Goal: Task Accomplishment & Management: Manage account settings

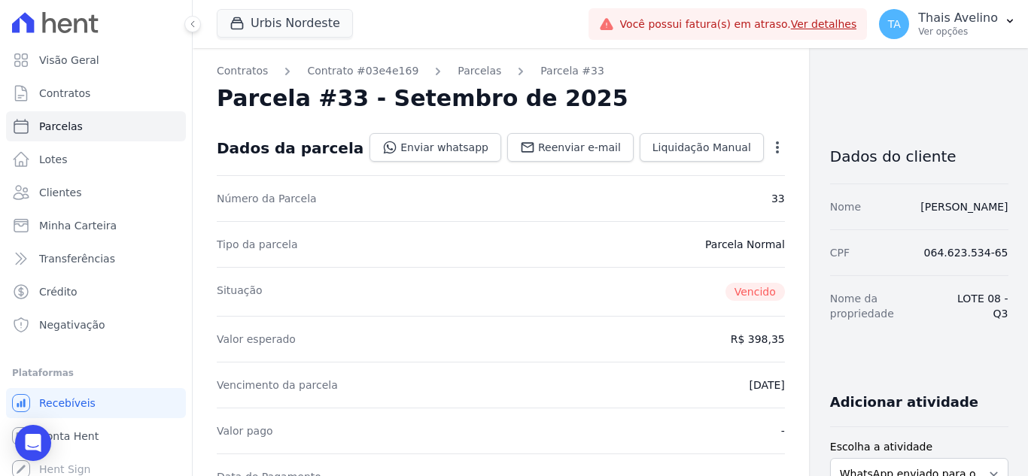
scroll to position [326, 0]
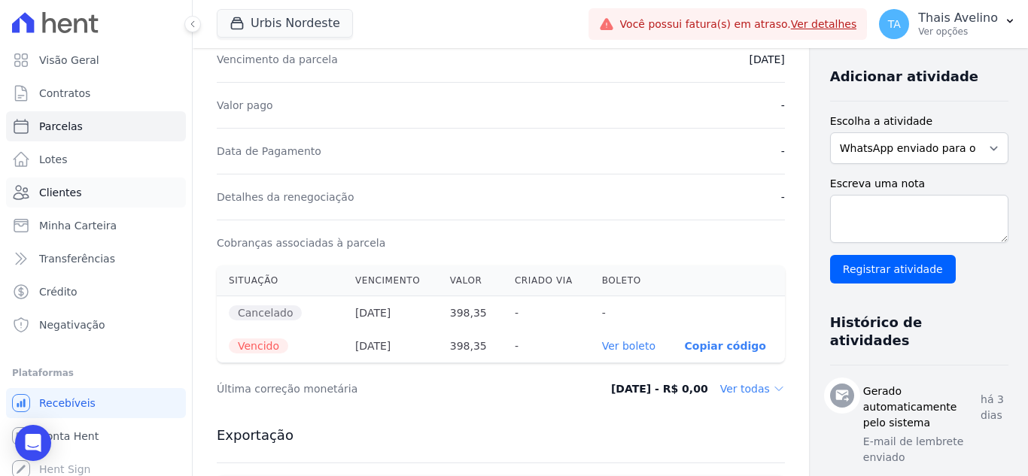
drag, startPoint x: 0, startPoint y: 0, endPoint x: 93, endPoint y: 198, distance: 218.8
click at [93, 198] on link "Clientes" at bounding box center [96, 193] width 180 height 30
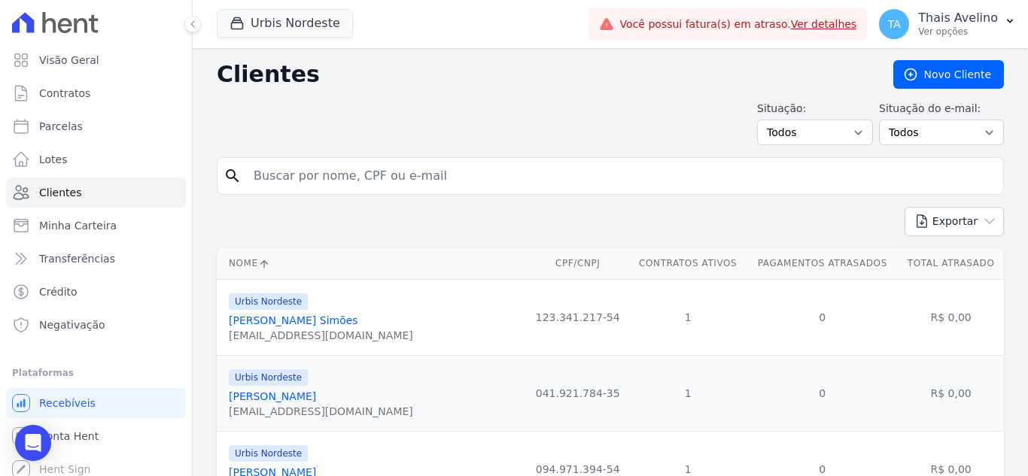
click at [333, 171] on input "search" at bounding box center [621, 176] width 753 height 30
type input "petronilo"
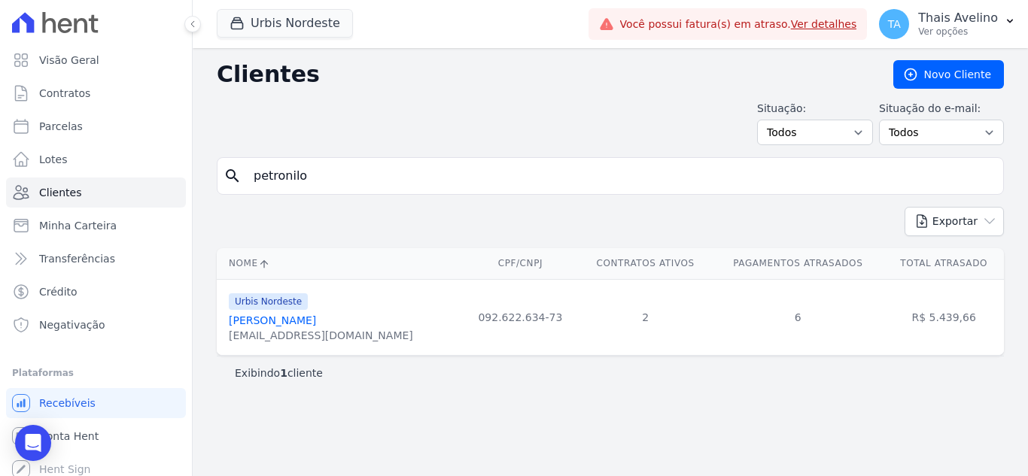
click at [316, 315] on link "[PERSON_NAME]" at bounding box center [272, 321] width 87 height 12
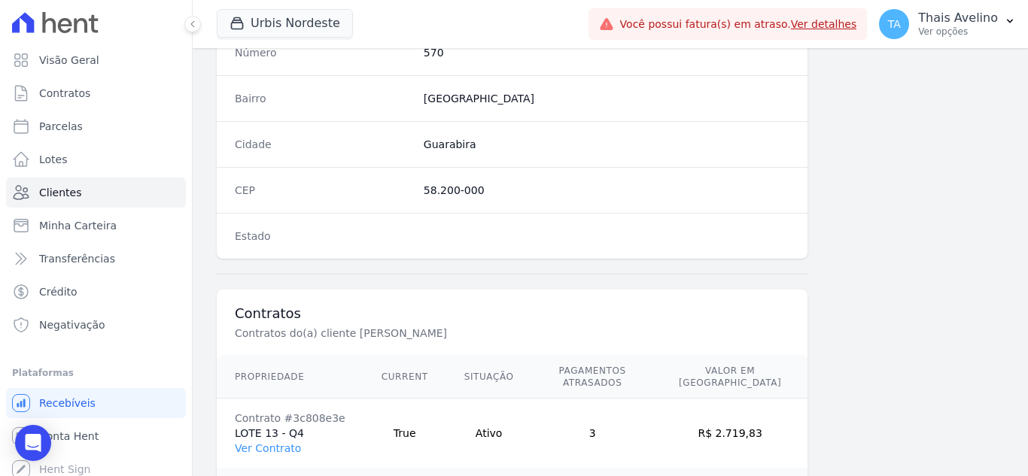
scroll to position [1001, 0]
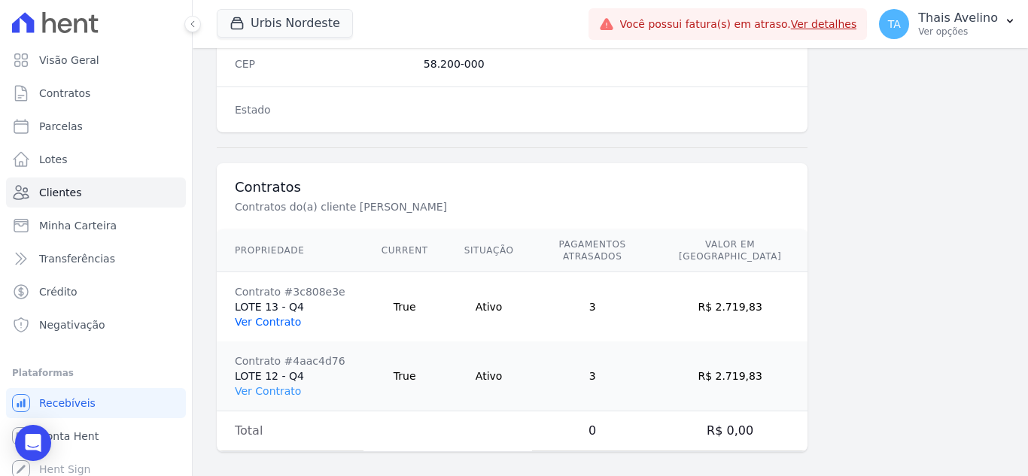
click at [290, 316] on link "Ver Contrato" at bounding box center [268, 322] width 66 height 12
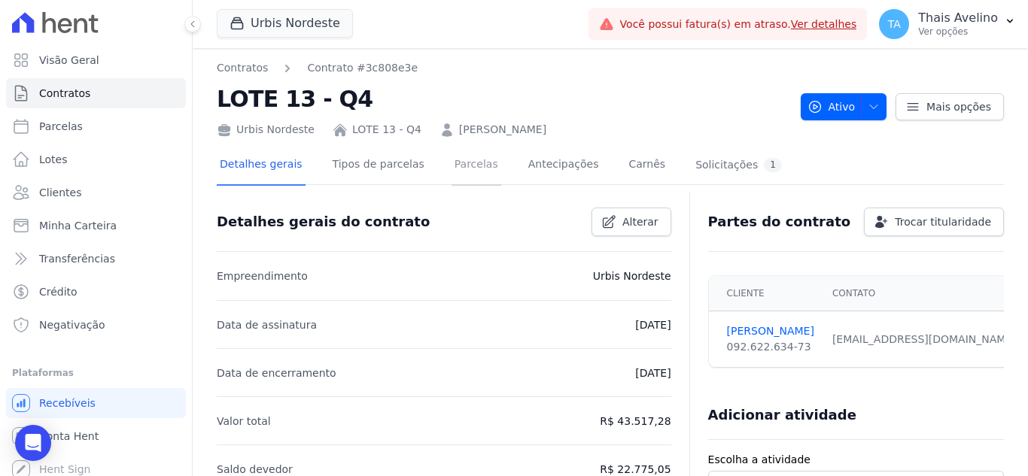
click at [454, 169] on link "Parcelas" at bounding box center [477, 166] width 50 height 40
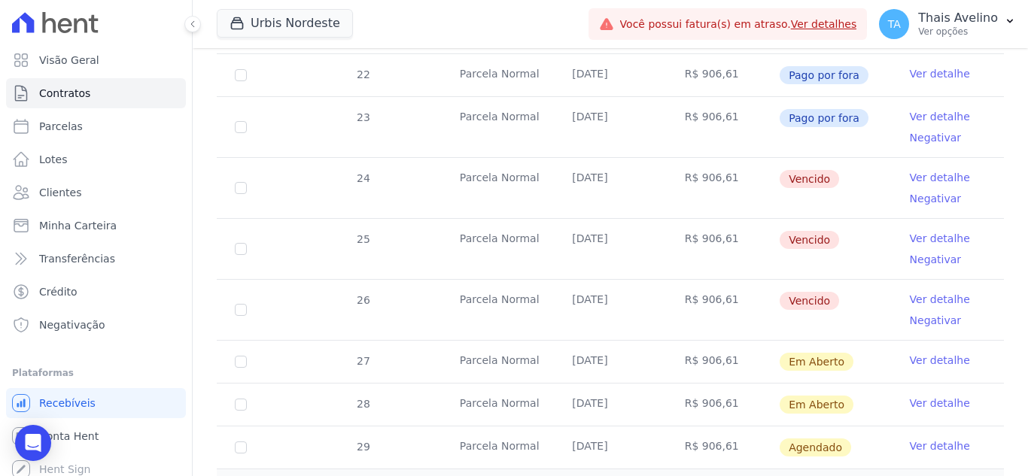
scroll to position [535, 0]
click at [913, 171] on link "Ver detalhe" at bounding box center [940, 178] width 60 height 15
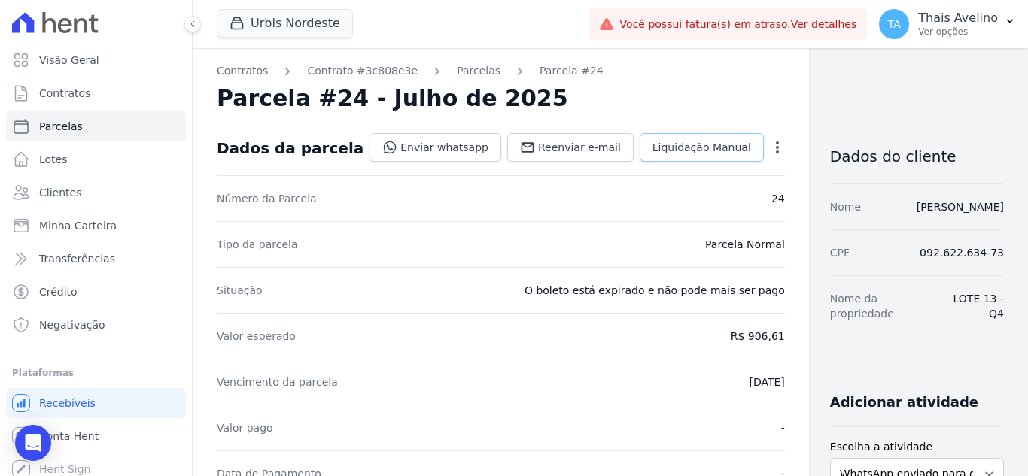
click at [652, 144] on span "Liquidação Manual" at bounding box center [701, 147] width 99 height 15
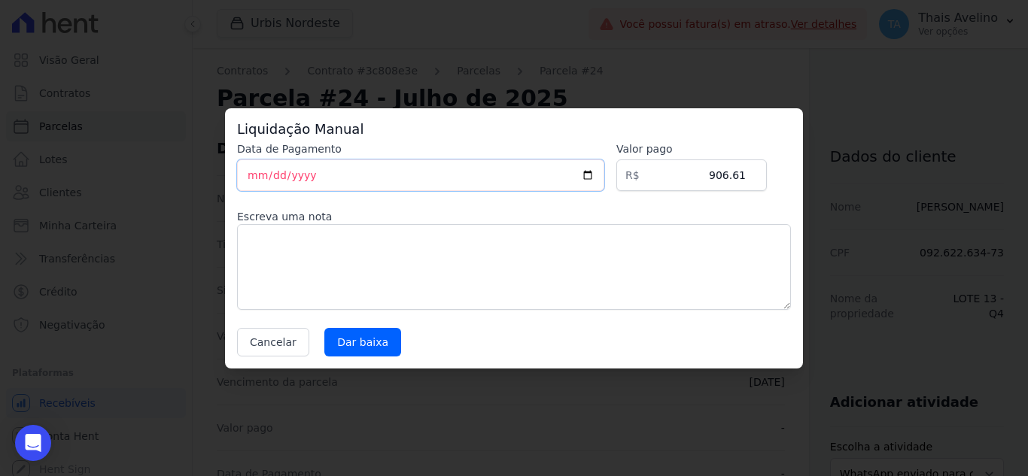
click at [253, 170] on input "[DATE]" at bounding box center [420, 176] width 367 height 32
type input "[DATE]"
click at [368, 337] on input "Dar baixa" at bounding box center [362, 342] width 77 height 29
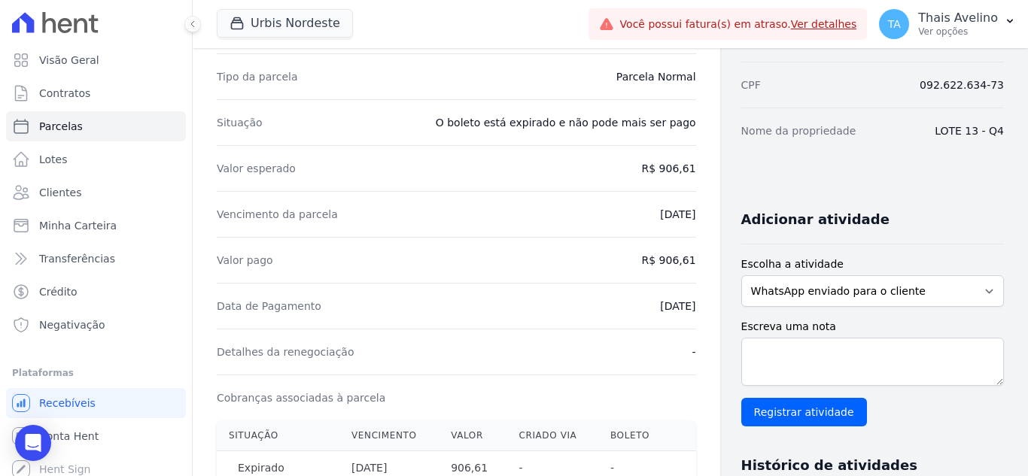
scroll to position [169, 0]
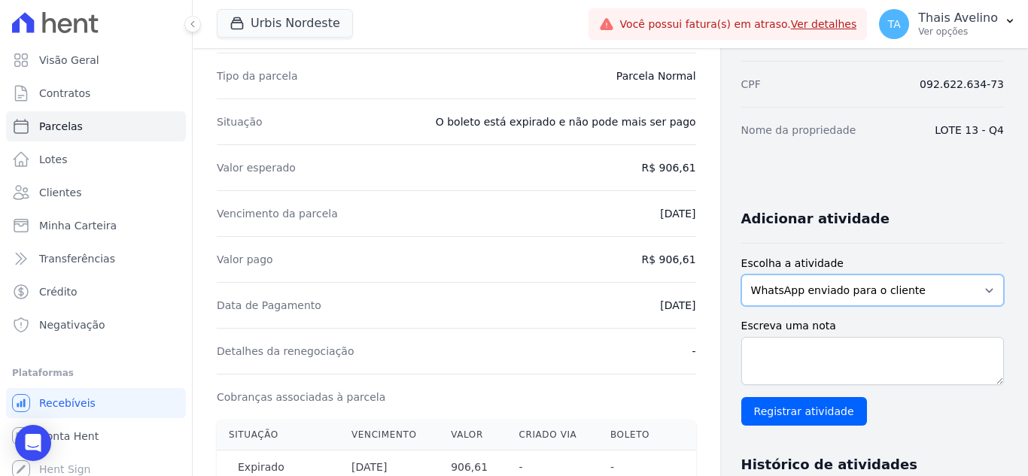
click at [804, 291] on select "WhatsApp enviado para o cliente Adicionar um comentário Ligação feita para o cl…" at bounding box center [872, 291] width 263 height 32
select select "note"
click at [741, 275] on select "WhatsApp enviado para o cliente Adicionar um comentário Ligação feita para o cl…" at bounding box center [872, 291] width 263 height 32
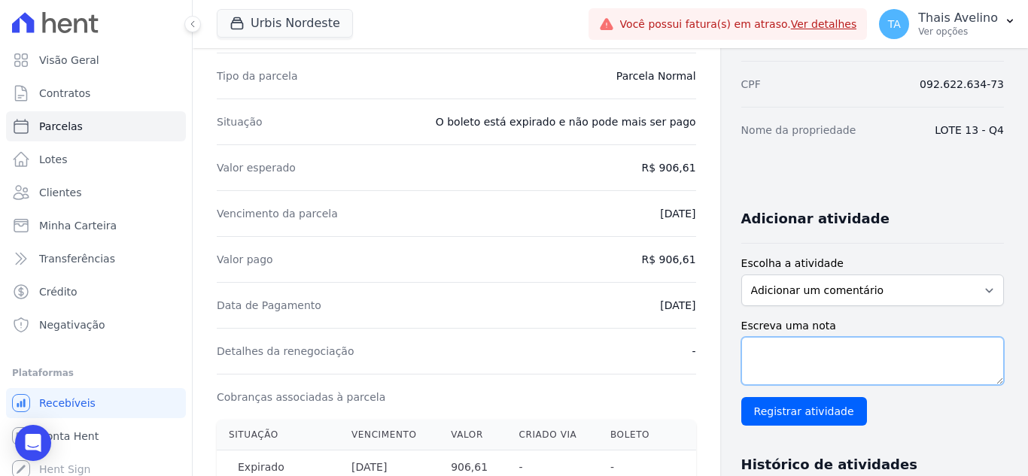
click at [810, 350] on textarea "Escreva uma nota" at bounding box center [872, 361] width 263 height 48
type textarea "X"
click at [793, 368] on textarea "Cliente efetuou o pagamento da parcela através de PIX" at bounding box center [872, 361] width 263 height 48
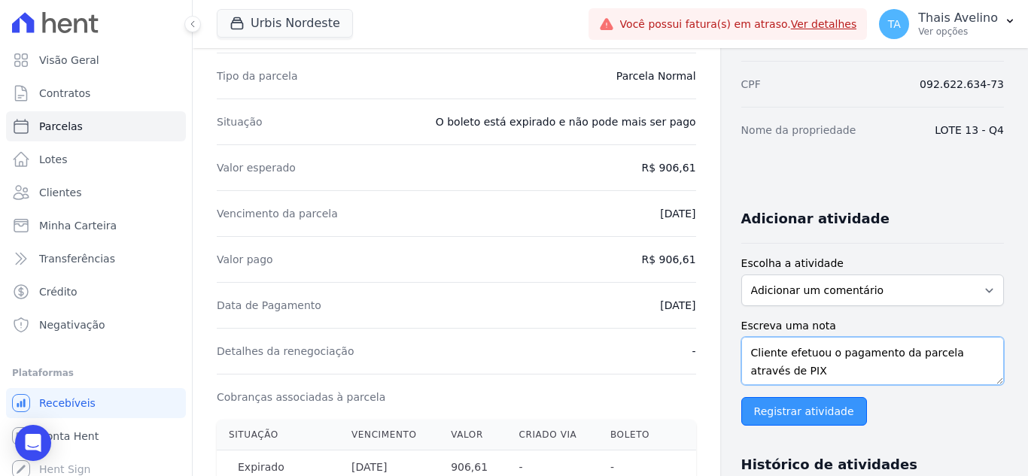
type textarea "Cliente efetuou o pagamento da parcela através de PIX"
click at [791, 419] on input "Registrar atividade" at bounding box center [804, 411] width 126 height 29
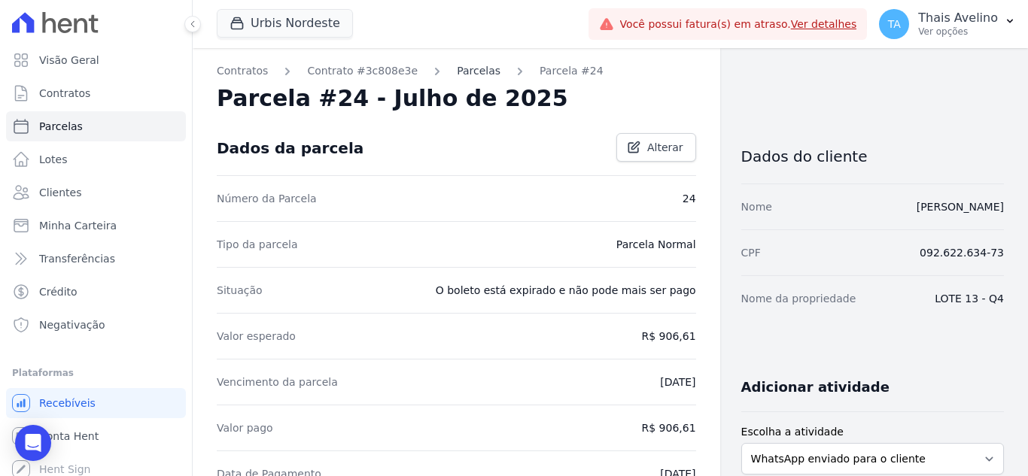
click at [465, 78] on link "Parcelas" at bounding box center [479, 71] width 44 height 16
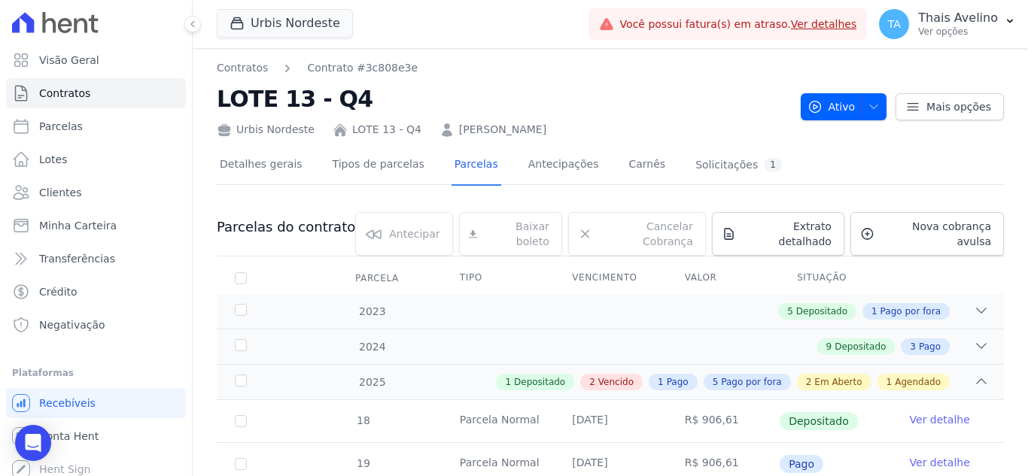
click at [459, 132] on link "[PERSON_NAME]" at bounding box center [502, 130] width 87 height 16
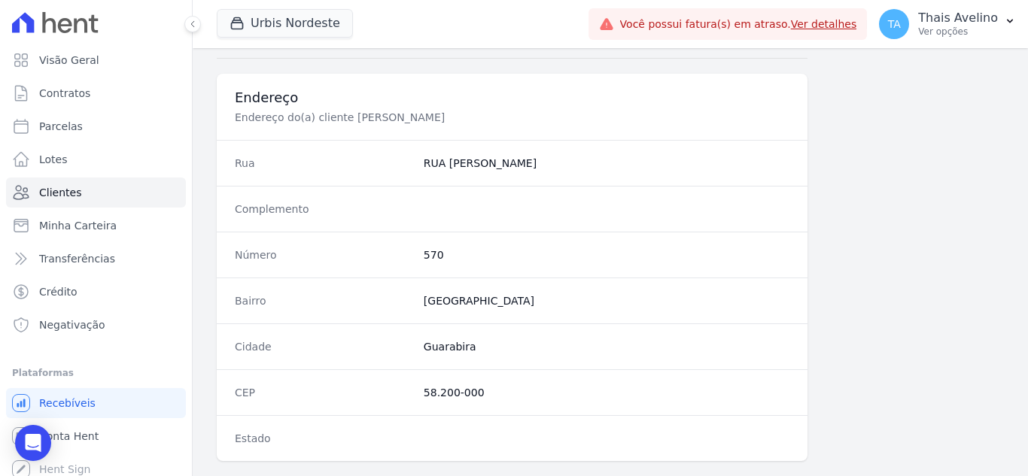
scroll to position [1001, 0]
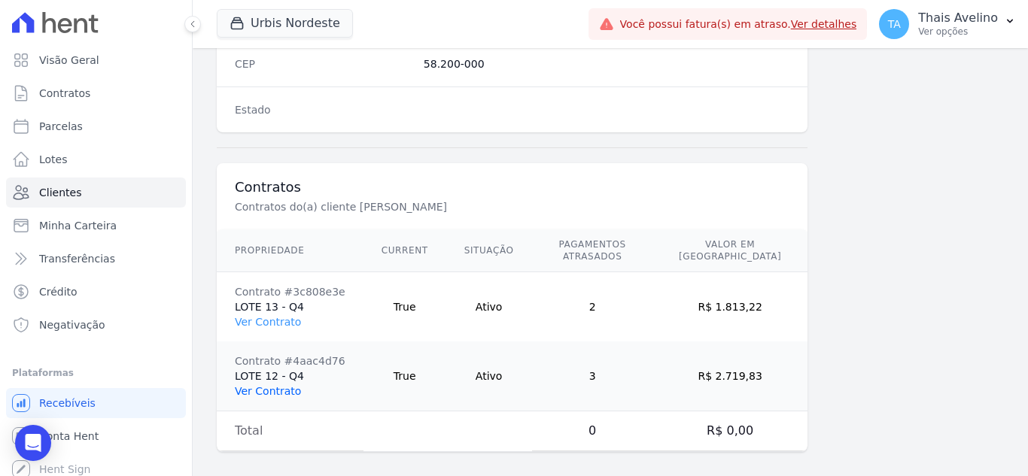
click at [281, 385] on link "Ver Contrato" at bounding box center [268, 391] width 66 height 12
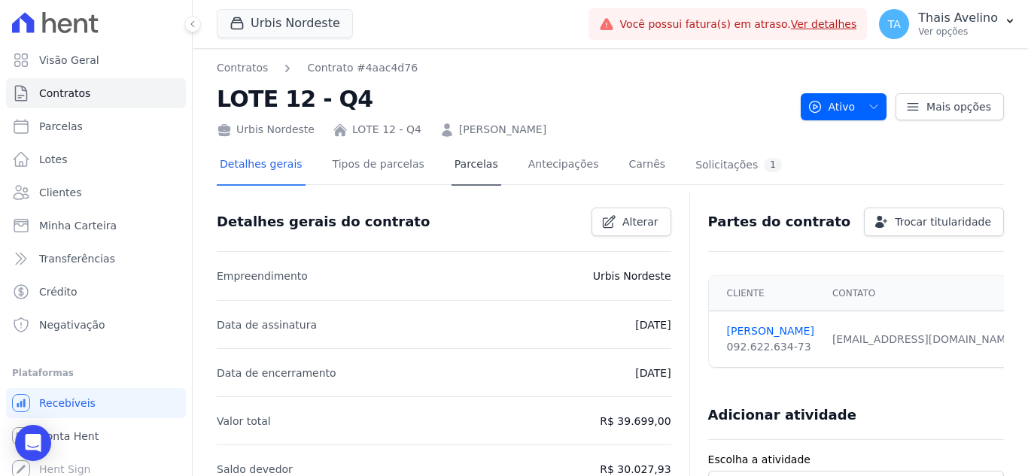
drag, startPoint x: 431, startPoint y: 181, endPoint x: 446, endPoint y: 166, distance: 21.3
click at [446, 166] on div "Detalhes gerais Tipos de parcelas [GEOGRAPHIC_DATA] Antecipações Carnês Solicit…" at bounding box center [501, 166] width 568 height 40
click at [452, 166] on link "Parcelas" at bounding box center [477, 166] width 50 height 40
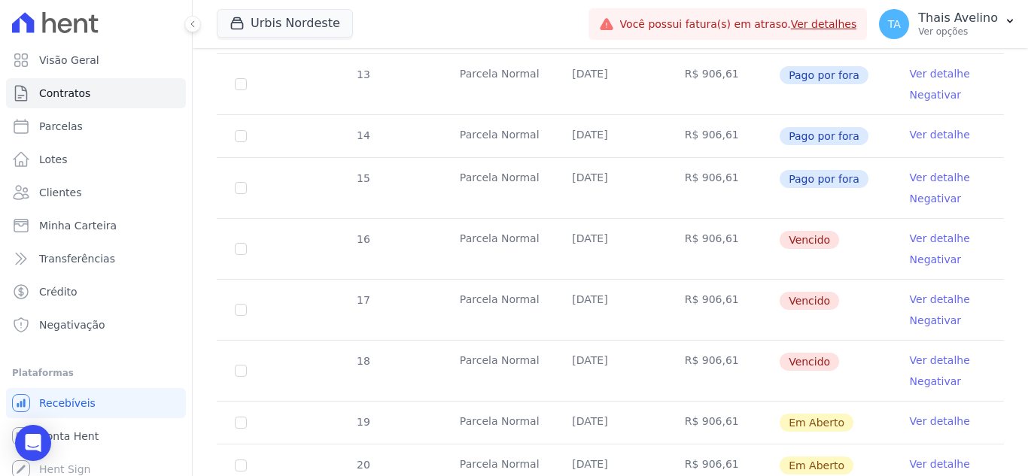
scroll to position [440, 0]
click at [917, 218] on td "Ver detalhe Negativar" at bounding box center [948, 248] width 112 height 60
click at [917, 230] on link "Ver detalhe" at bounding box center [940, 237] width 60 height 15
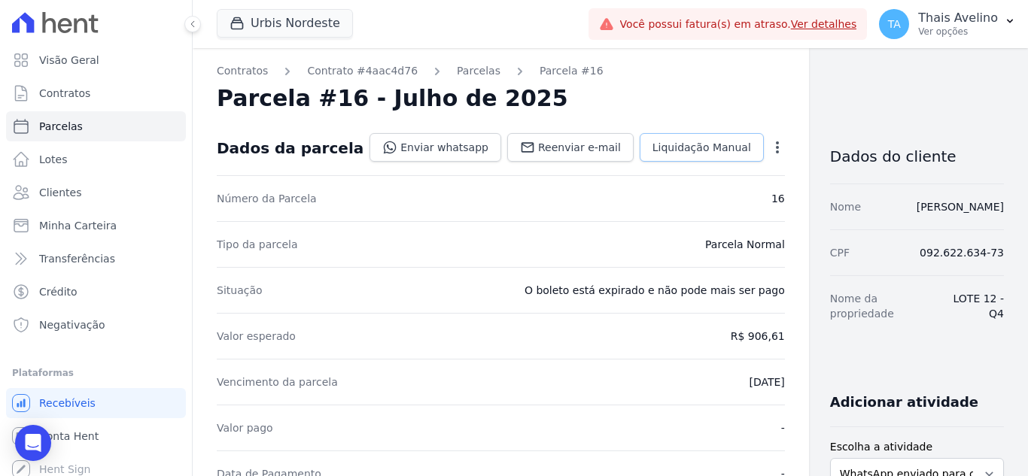
click at [674, 161] on link "Liquidação Manual" at bounding box center [702, 147] width 124 height 29
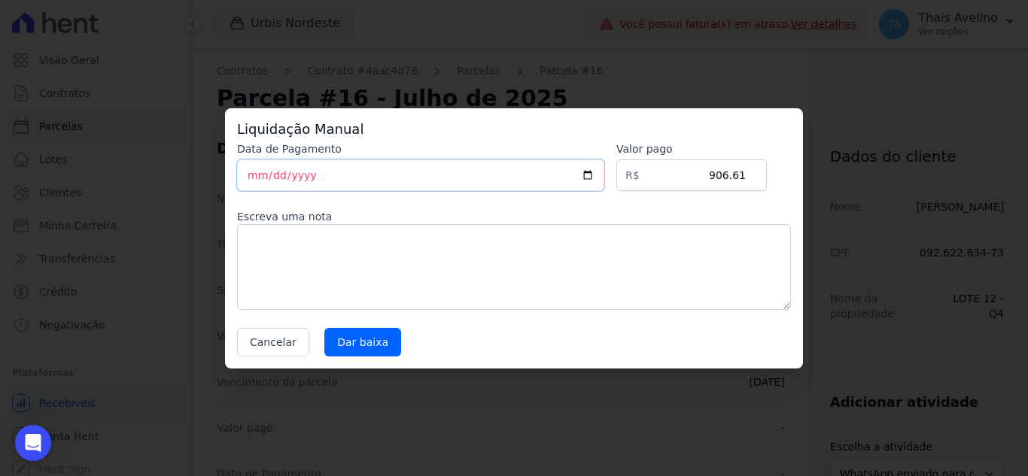
click at [254, 177] on input "[DATE]" at bounding box center [420, 176] width 367 height 32
type input "[DATE]"
click at [369, 347] on input "Dar baixa" at bounding box center [362, 342] width 77 height 29
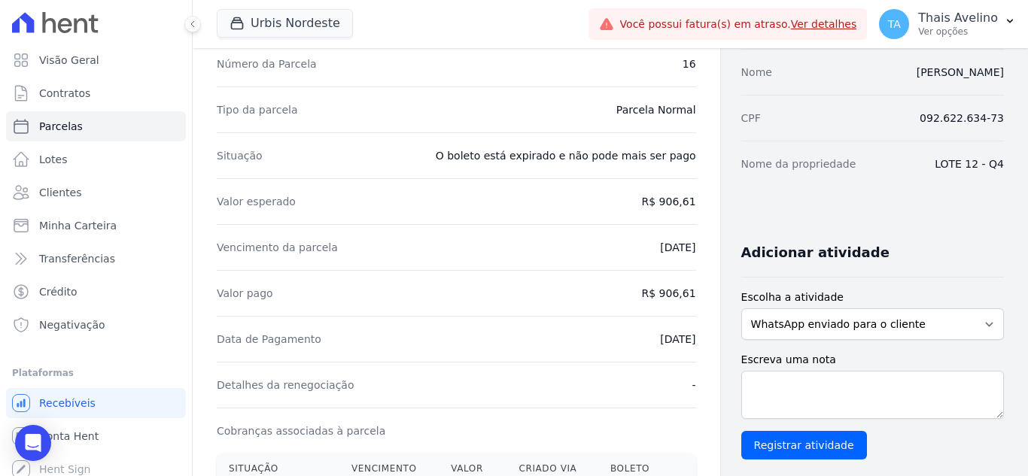
scroll to position [135, 0]
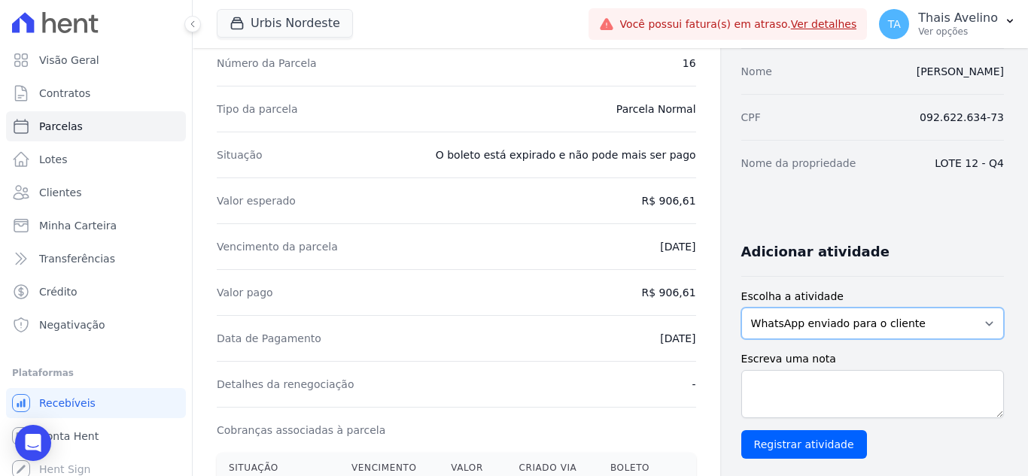
click at [796, 321] on select "WhatsApp enviado para o cliente Adicionar um comentário Ligação feita para o cl…" at bounding box center [872, 324] width 263 height 32
select select "note"
click at [741, 308] on select "WhatsApp enviado para o cliente Adicionar um comentário Ligação feita para o cl…" at bounding box center [872, 324] width 263 height 32
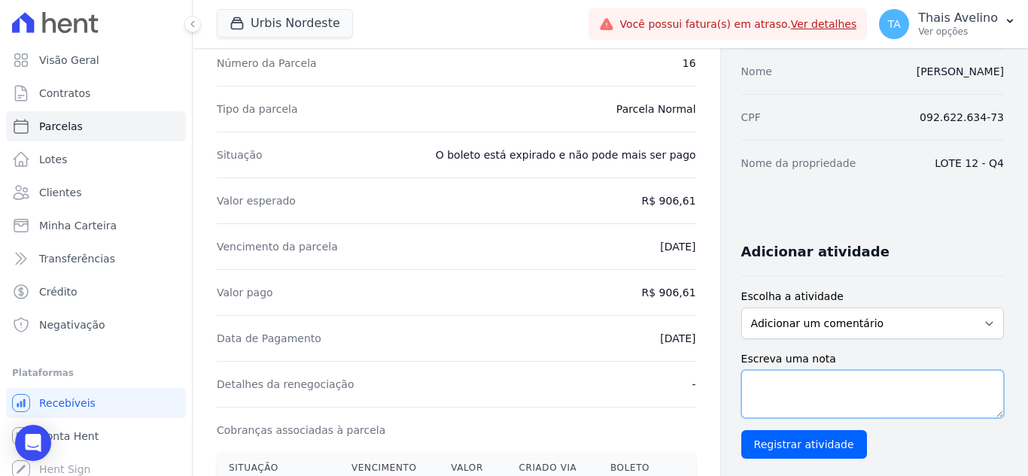
click at [812, 407] on textarea "Escreva uma nota" at bounding box center [872, 394] width 263 height 48
paste textarea "Cliente efetuou o pagamento da parcela através de PIX"
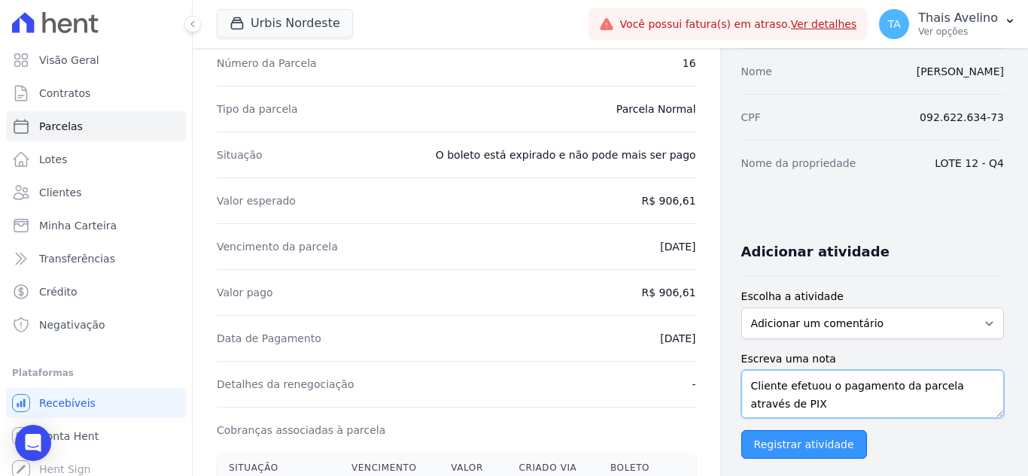
type textarea "Cliente efetuou o pagamento da parcela através de PIX"
click at [795, 441] on input "Registrar atividade" at bounding box center [804, 444] width 126 height 29
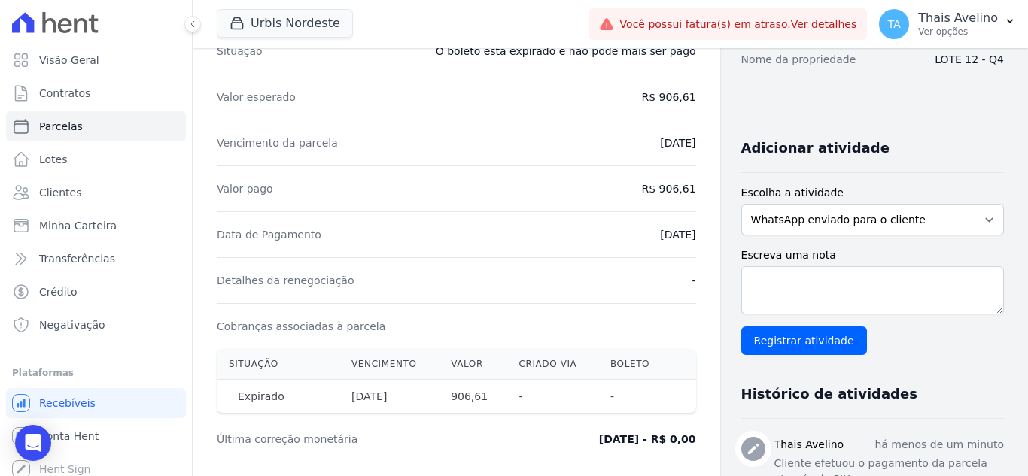
scroll to position [0, 0]
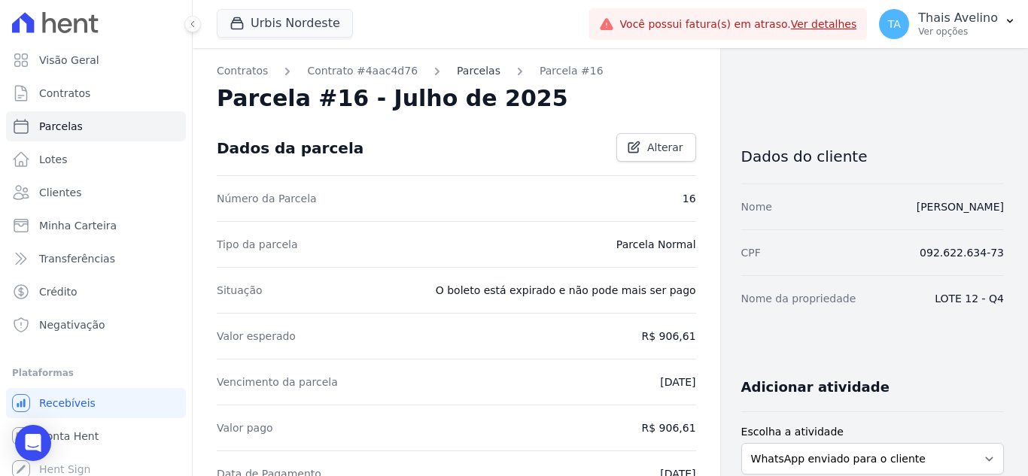
click at [468, 72] on link "Parcelas" at bounding box center [479, 71] width 44 height 16
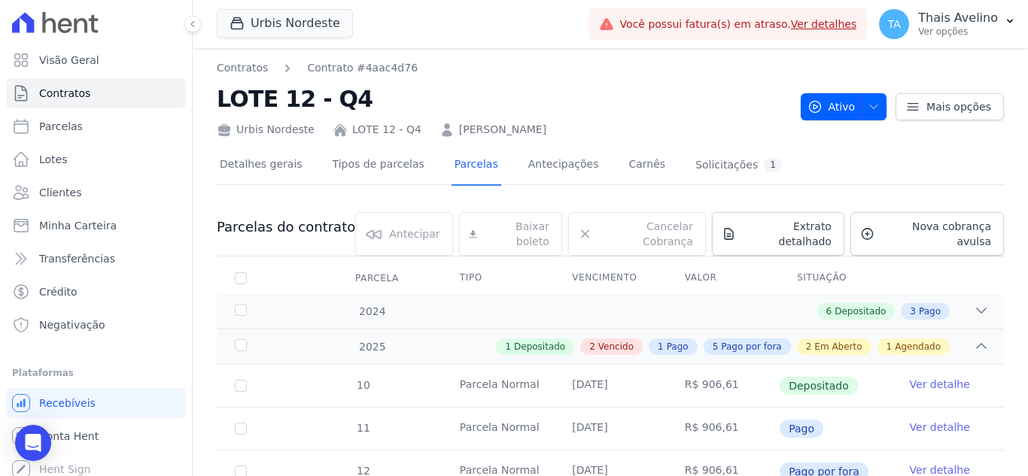
click at [471, 128] on link "[PERSON_NAME]" at bounding box center [502, 130] width 87 height 16
